Goal: Task Accomplishment & Management: Manage account settings

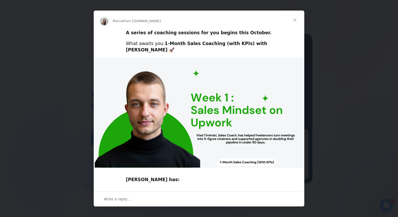
click at [296, 20] on span "Close" at bounding box center [294, 20] width 19 height 19
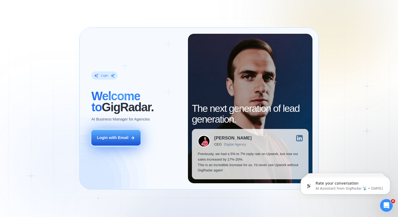
click at [121, 136] on div "Login with Email" at bounding box center [113, 138] width 32 height 6
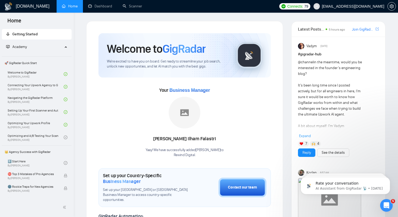
click at [100, 6] on link "Dashboard" at bounding box center [100, 6] width 24 height 4
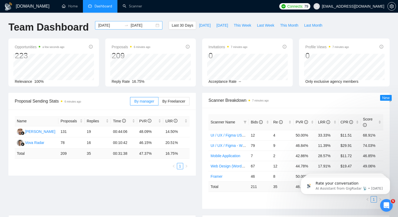
click at [153, 26] on div "[DATE] [DATE]" at bounding box center [128, 25] width 67 height 8
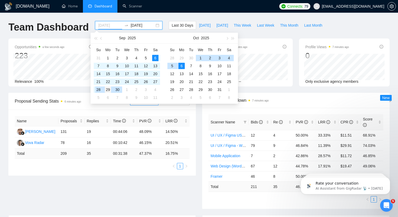
type input "[DATE]"
click at [107, 90] on div "29" at bounding box center [108, 89] width 6 height 6
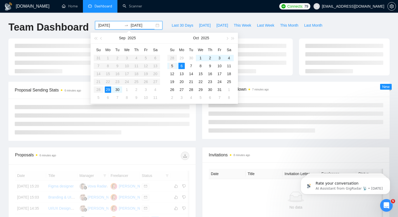
type input "[DATE]"
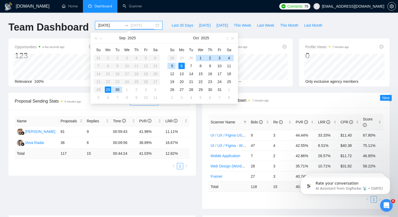
click at [171, 65] on div "5" at bounding box center [172, 66] width 6 height 6
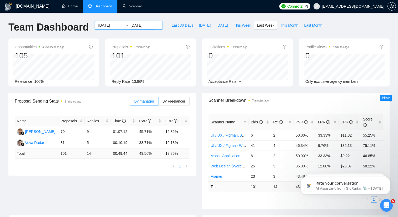
scroll to position [17, 0]
